Goal: Navigation & Orientation: Understand site structure

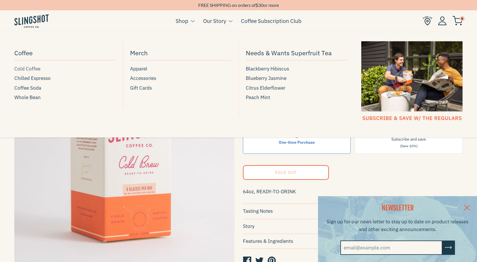
click at [36, 70] on span "Cold Coffee" at bounding box center [27, 69] width 26 height 8
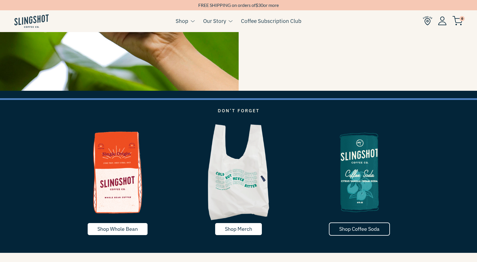
scroll to position [1026, 0]
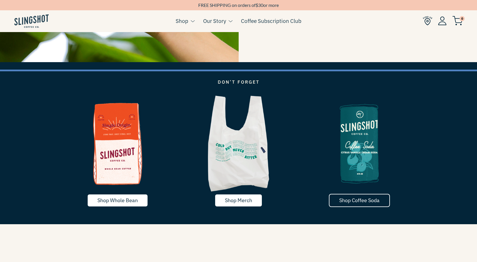
click at [345, 197] on span "Shop Coffee Soda" at bounding box center [359, 200] width 40 height 7
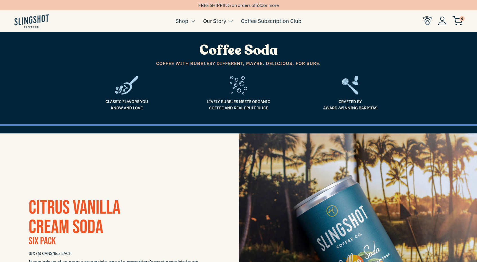
click at [216, 25] on link "Our Story" at bounding box center [214, 21] width 23 height 9
